Goal: Task Accomplishment & Management: Manage account settings

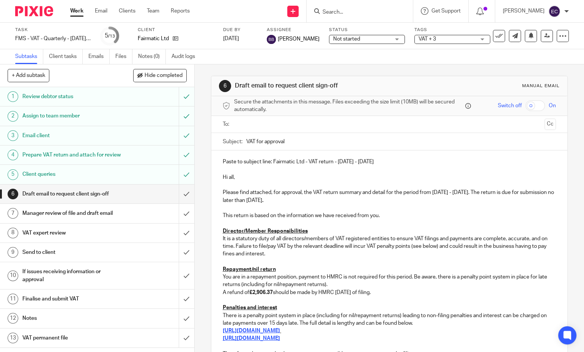
click at [57, 158] on h1 "Prepare VAT return and attach for review" at bounding box center [71, 154] width 99 height 11
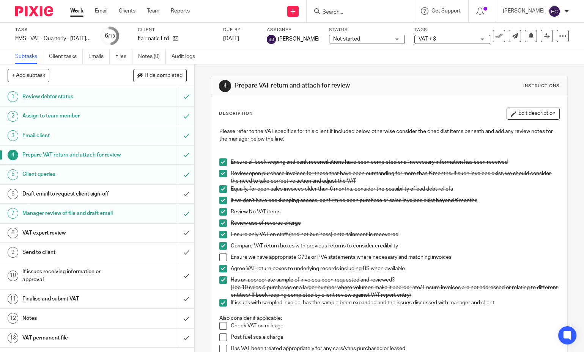
scroll to position [288, 0]
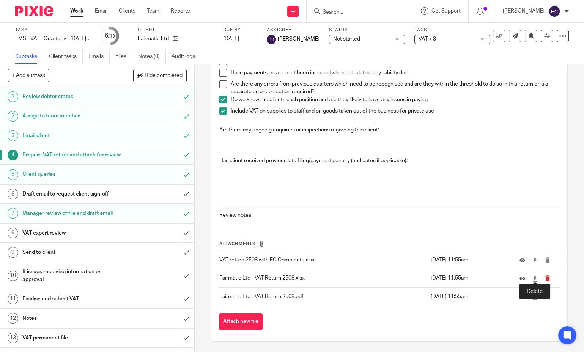
click at [544, 279] on icon "submit" at bounding box center [547, 279] width 6 height 6
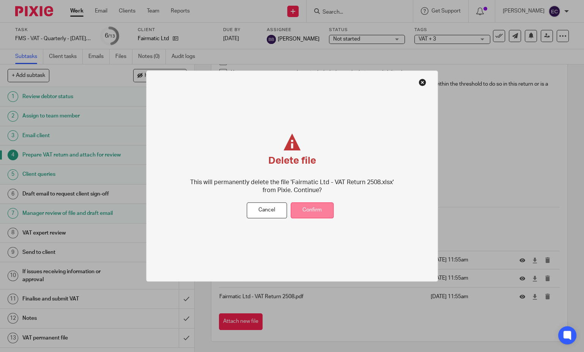
click at [327, 209] on button "Confirm" at bounding box center [312, 211] width 43 height 16
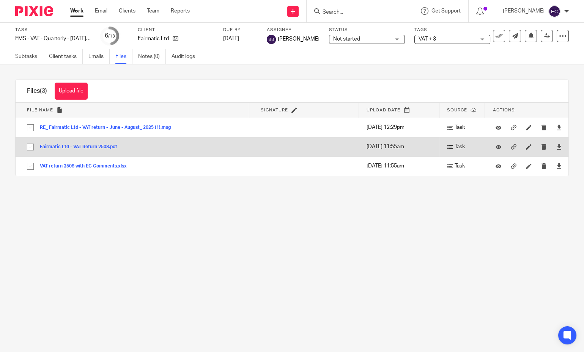
click at [30, 148] on input "checkbox" at bounding box center [30, 147] width 14 height 14
checkbox input "true"
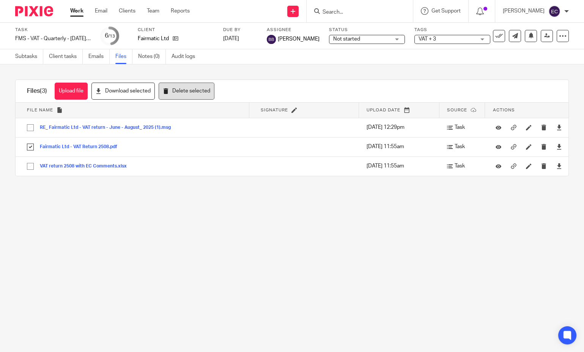
click at [181, 94] on button "Delete selected" at bounding box center [187, 91] width 56 height 17
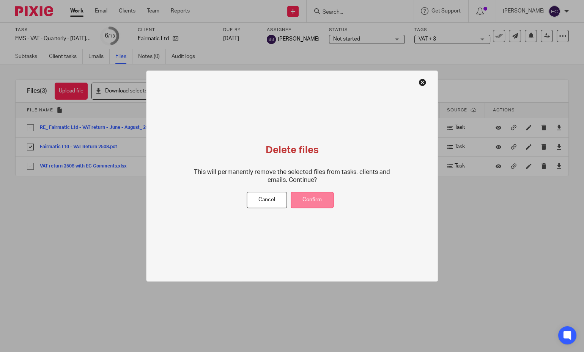
click at [310, 204] on button "Confirm" at bounding box center [312, 200] width 43 height 16
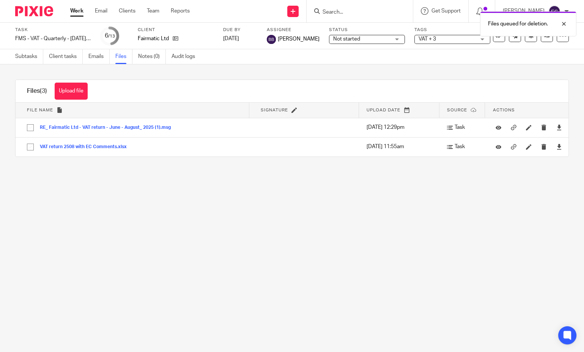
click at [35, 49] on div "Task FMS - VAT - Quarterly - June - August, 2025 Save FMS - VAT - Quarterly - J…" at bounding box center [292, 36] width 584 height 27
click at [33, 53] on link "Subtasks" at bounding box center [29, 56] width 28 height 15
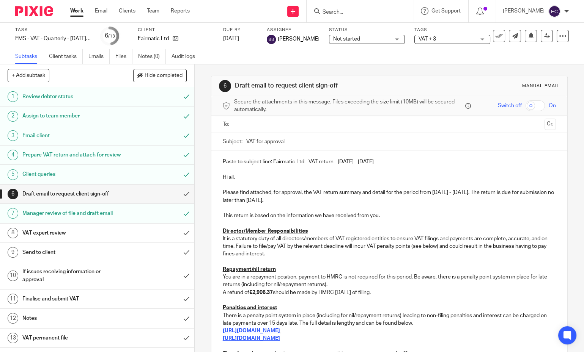
click at [86, 151] on h1 "Prepare VAT return and attach for review" at bounding box center [71, 154] width 99 height 11
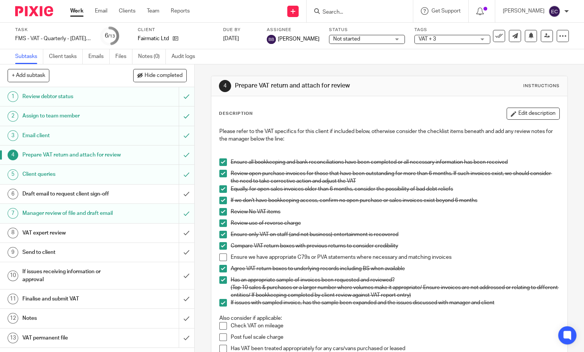
scroll to position [251, 0]
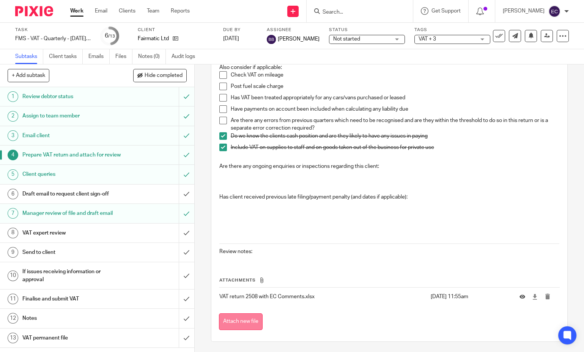
click at [243, 317] on button "Attach new file" at bounding box center [241, 322] width 44 height 17
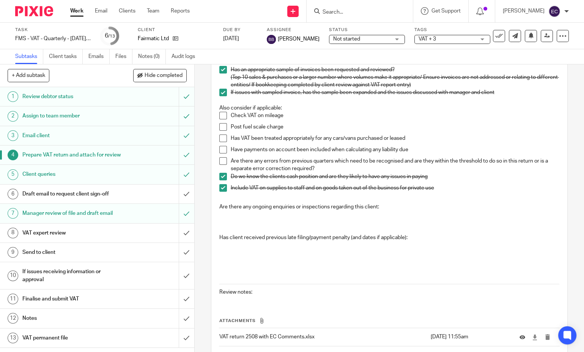
scroll to position [288, 0]
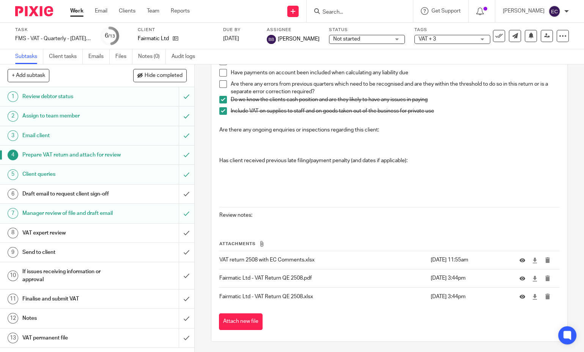
click at [149, 200] on div "Draft email to request client sign-off" at bounding box center [96, 194] width 149 height 11
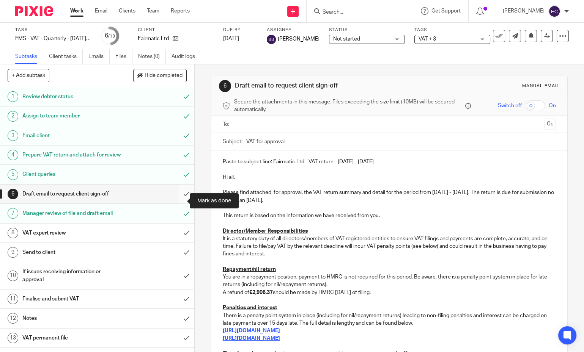
click at [175, 199] on input "submit" at bounding box center [97, 194] width 194 height 19
